Goal: Browse casually

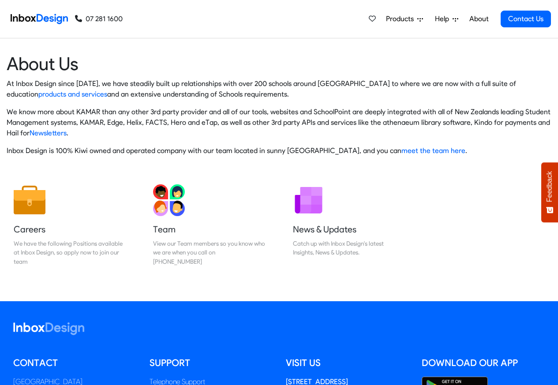
click at [554, 12] on nav "07 281 1600 07 281 1600 Products Mobile APP Pricing Free Webinars & Training Br…" at bounding box center [279, 19] width 558 height 38
click at [38, 18] on img at bounding box center [39, 19] width 57 height 18
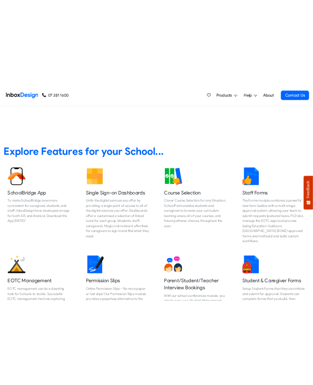
scroll to position [318, 0]
